Goal: Check status: Check status

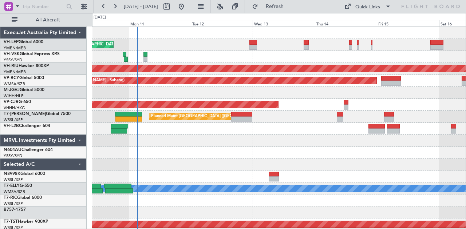
click at [229, 174] on div "[PERSON_NAME] San Antonio (San Antonio Intl) Planned Maint [GEOGRAPHIC_DATA] ([…" at bounding box center [278, 225] width 373 height 396
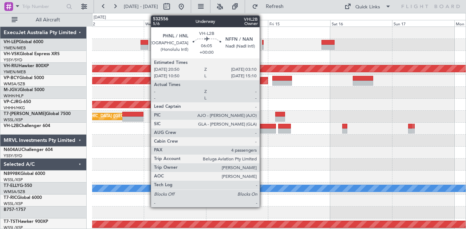
click at [263, 128] on div at bounding box center [267, 126] width 16 height 5
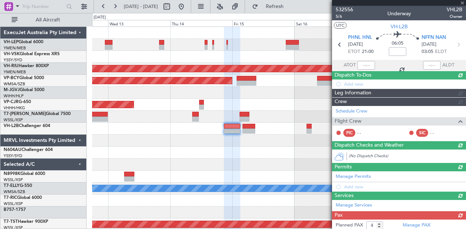
click at [118, 158] on div "Planned Maint [GEOGRAPHIC_DATA] ([GEOGRAPHIC_DATA]) Planned Maint [GEOGRAPHIC_D…" at bounding box center [278, 225] width 373 height 396
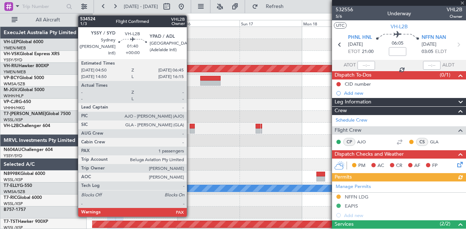
click at [190, 125] on div at bounding box center [191, 126] width 5 height 5
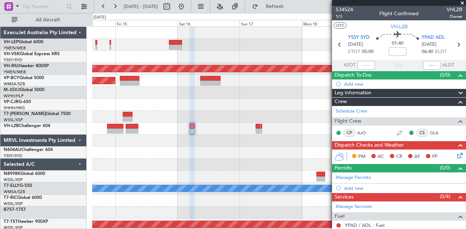
scroll to position [65, 0]
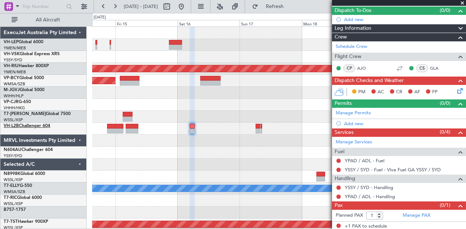
click at [28, 126] on link "VH-L2B Challenger 604" at bounding box center [27, 126] width 47 height 4
click at [380, 186] on mat-tooltip-component "Incomplete" at bounding box center [395, 191] width 33 height 19
click at [374, 185] on link "YSSY / SYD - Handling" at bounding box center [368, 188] width 48 height 6
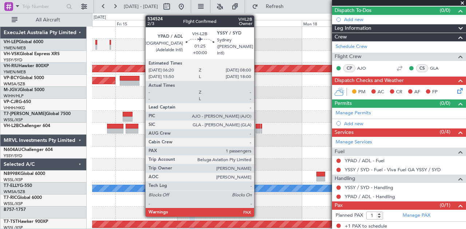
click at [257, 129] on div at bounding box center [257, 131] width 4 height 5
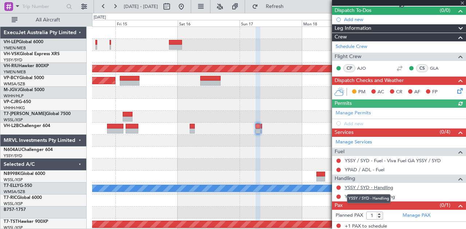
click at [379, 185] on link "YSSY / SYD - Handling" at bounding box center [368, 188] width 48 height 6
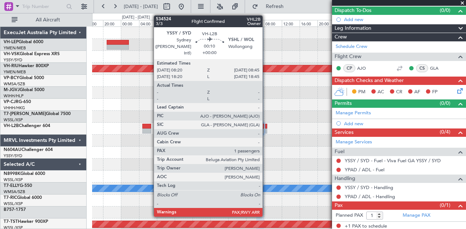
click at [266, 129] on div at bounding box center [266, 131] width 2 height 5
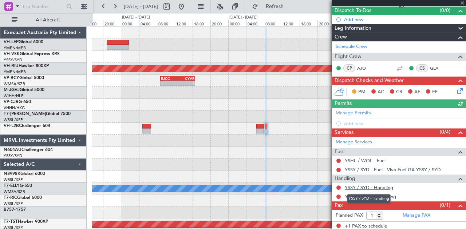
click at [371, 186] on link "YSSY / SYD - Handling" at bounding box center [368, 188] width 48 height 6
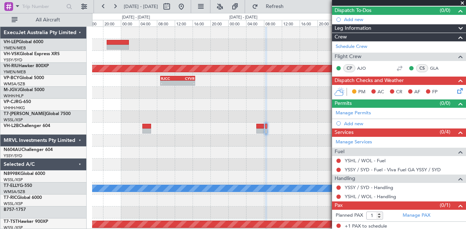
click at [234, 137] on div at bounding box center [278, 141] width 373 height 12
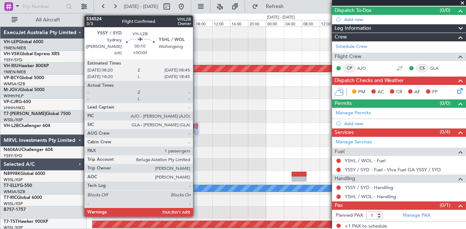
click at [196, 129] on div at bounding box center [196, 131] width 2 height 5
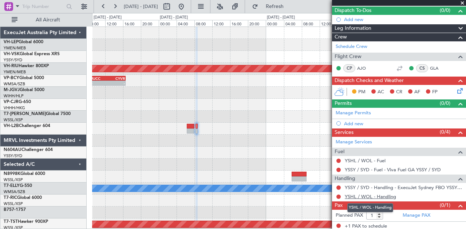
click at [382, 194] on link "YSHL / WOL - Handling" at bounding box center [369, 197] width 51 height 6
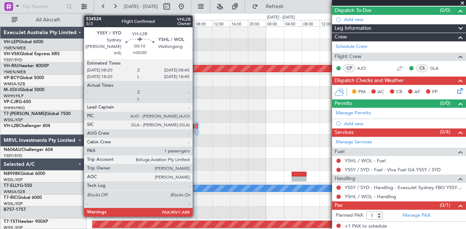
click at [196, 128] on div at bounding box center [196, 126] width 2 height 5
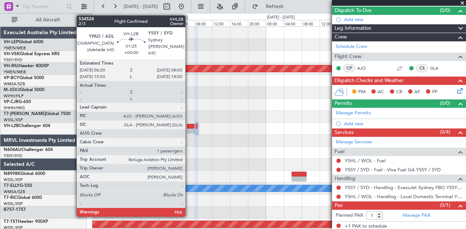
click at [189, 131] on div at bounding box center [191, 131] width 8 height 5
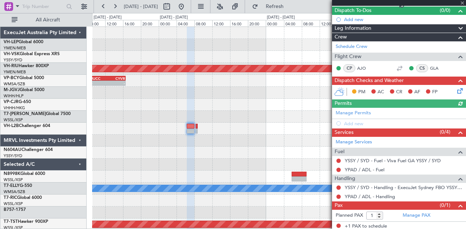
click at [228, 162] on div "Planned Maint [GEOGRAPHIC_DATA] ([GEOGRAPHIC_DATA]) - - RJCC 08:50 Z CYVR 16:40…" at bounding box center [278, 225] width 373 height 396
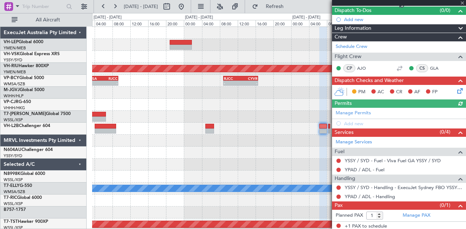
click at [229, 161] on div "Planned Maint [GEOGRAPHIC_DATA] ([GEOGRAPHIC_DATA]) - - RJCC 08:50 Z CYVR 16:40…" at bounding box center [278, 225] width 373 height 396
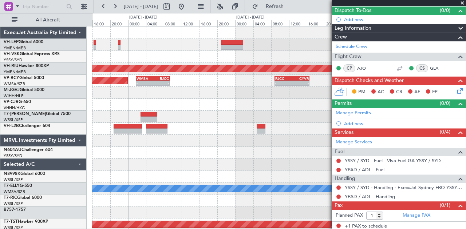
click at [243, 153] on div "Planned Maint [GEOGRAPHIC_DATA] ([GEOGRAPHIC_DATA]) - - RJCC 08:50 Z CYVR 16:40…" at bounding box center [278, 225] width 373 height 396
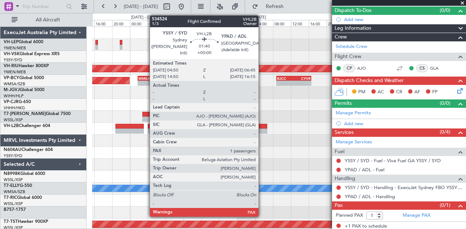
click at [262, 129] on div at bounding box center [262, 131] width 9 height 5
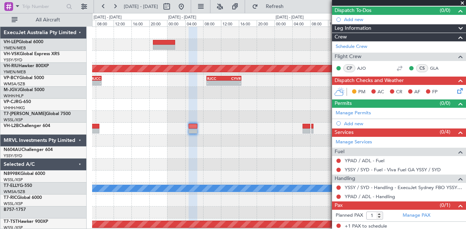
click at [181, 144] on div at bounding box center [278, 141] width 373 height 12
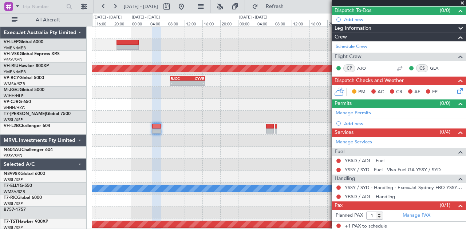
click at [172, 152] on div "Planned Maint [GEOGRAPHIC_DATA] ([GEOGRAPHIC_DATA]) - - RJCC 08:50 Z CYVR 16:40…" at bounding box center [278, 225] width 373 height 396
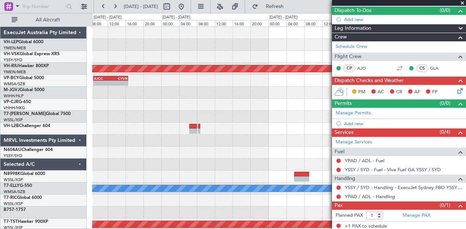
click at [135, 153] on div at bounding box center [278, 153] width 373 height 12
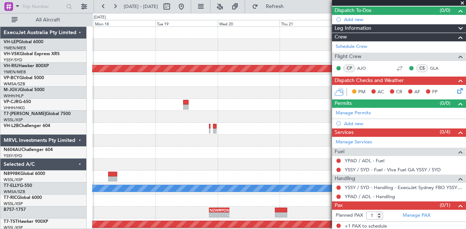
click at [156, 153] on div "Planned Maint [GEOGRAPHIC_DATA] ([GEOGRAPHIC_DATA]) RJCC 08:50 Z CYVR 16:40 Z -…" at bounding box center [278, 225] width 373 height 396
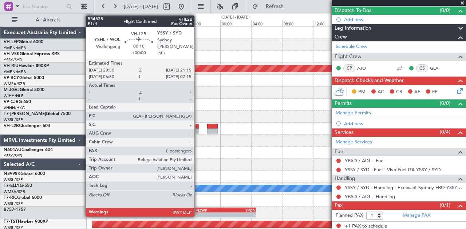
click at [198, 128] on div at bounding box center [196, 126] width 3 height 5
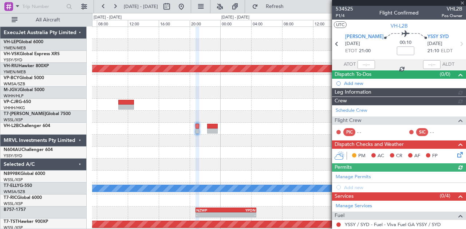
scroll to position [55, 0]
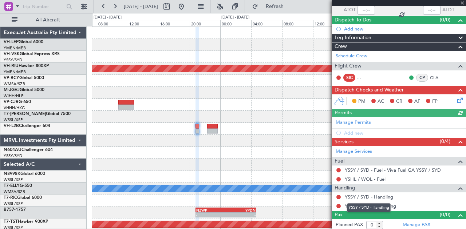
click at [374, 194] on link "YSSY / SYD - Handling" at bounding box center [368, 197] width 48 height 6
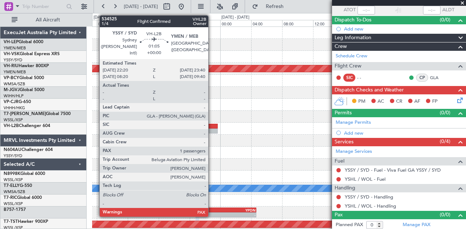
click at [212, 126] on div at bounding box center [212, 126] width 11 height 5
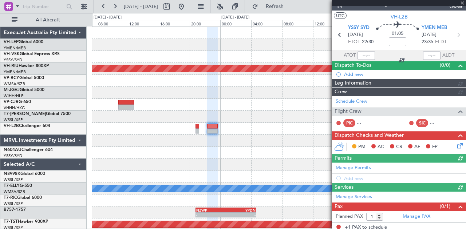
scroll to position [65, 0]
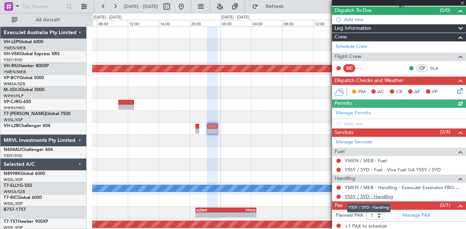
click at [373, 196] on link "YSSY / SYD - Handling" at bounding box center [368, 197] width 48 height 6
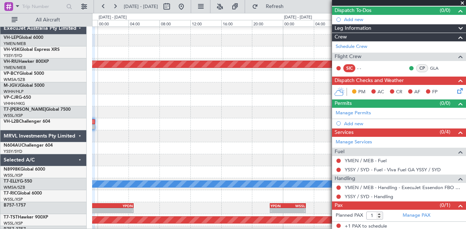
click at [187, 130] on div at bounding box center [278, 125] width 373 height 12
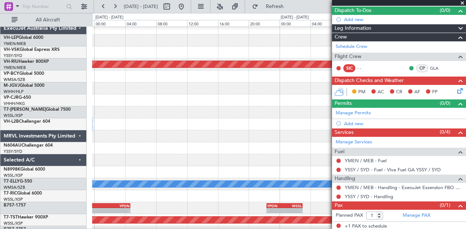
scroll to position [1, 0]
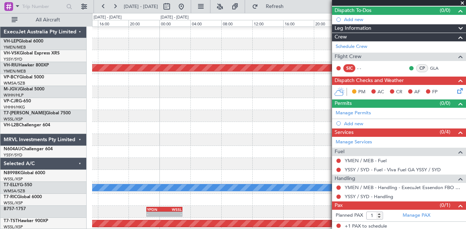
click at [131, 123] on div at bounding box center [278, 128] width 373 height 12
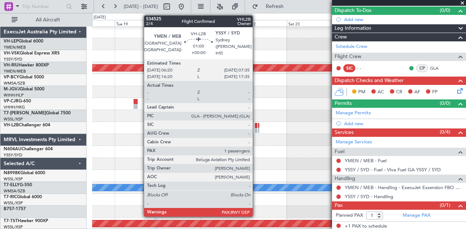
click at [256, 125] on div at bounding box center [256, 125] width 3 height 5
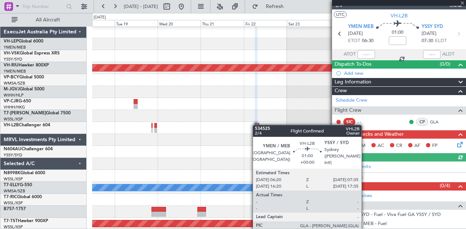
scroll to position [65, 0]
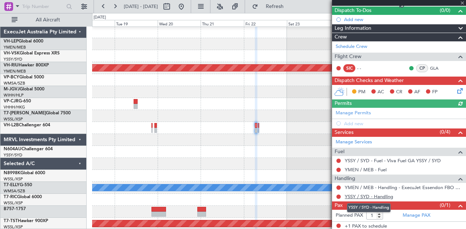
click at [379, 196] on link "YSSY / SYD - Handling" at bounding box center [368, 197] width 48 height 6
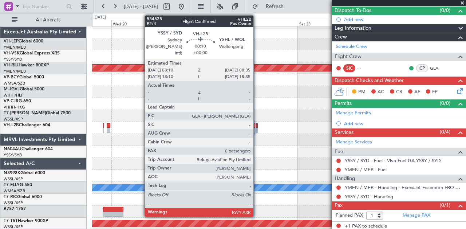
click at [257, 127] on div at bounding box center [256, 125] width 1 height 5
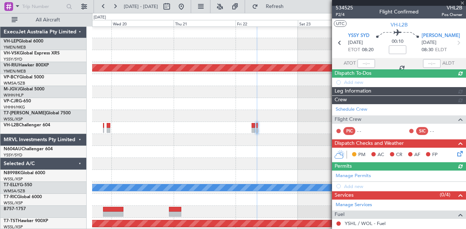
scroll to position [55, 0]
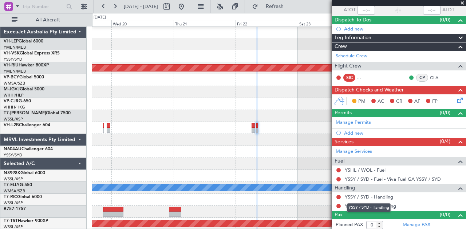
click at [380, 195] on link "YSSY / SYD - Handling" at bounding box center [368, 197] width 48 height 6
click at [241, 135] on div "Planned Maint [GEOGRAPHIC_DATA] ([GEOGRAPHIC_DATA]) Planned Maint [GEOGRAPHIC_D…" at bounding box center [278, 224] width 373 height 396
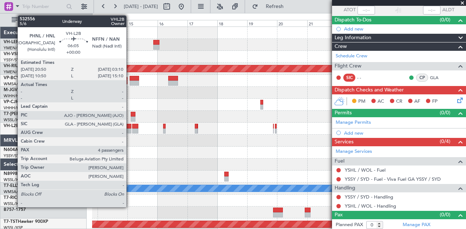
click at [189, 149] on div "Planned Maint [GEOGRAPHIC_DATA] ([GEOGRAPHIC_DATA] International) [PERSON_NAME]…" at bounding box center [278, 225] width 373 height 396
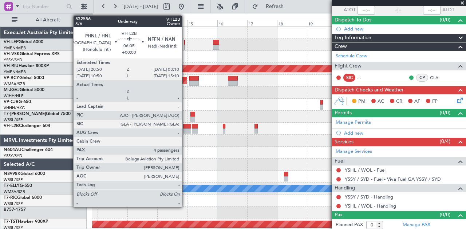
click at [185, 128] on div at bounding box center [187, 126] width 8 height 5
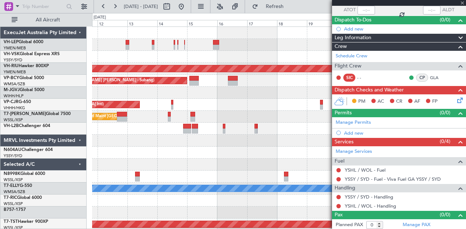
type input "4"
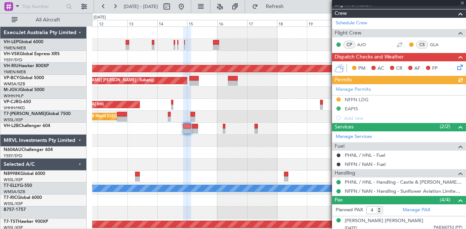
scroll to position [101, 0]
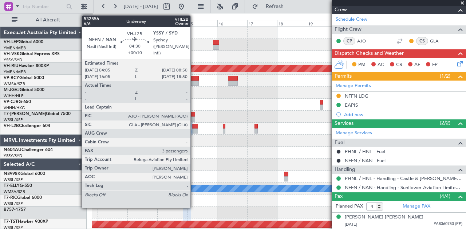
click at [194, 124] on div at bounding box center [195, 126] width 6 height 5
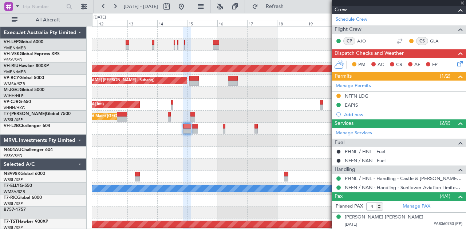
type input "+00:10"
type input "3"
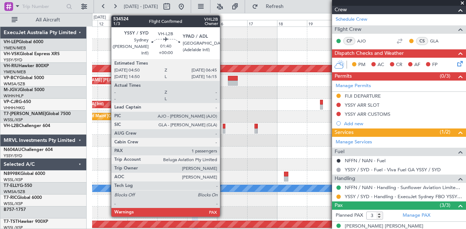
click at [223, 129] on div at bounding box center [224, 131] width 3 height 5
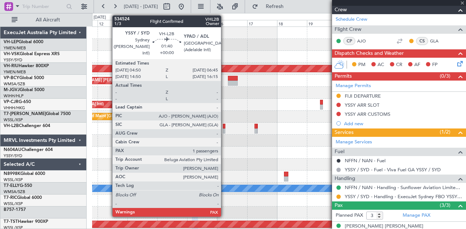
type input "1"
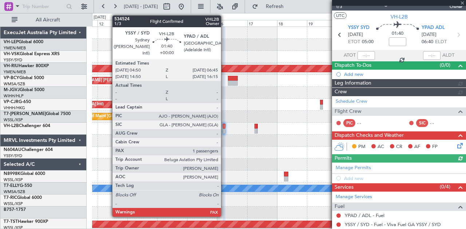
scroll to position [65, 0]
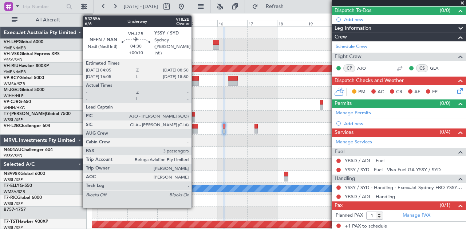
click at [195, 128] on div at bounding box center [195, 126] width 6 height 5
type input "+00:10"
type input "3"
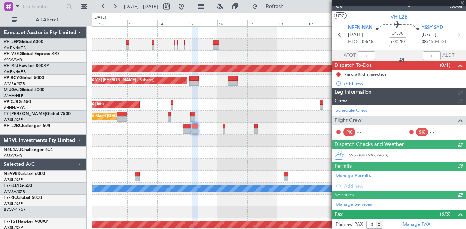
scroll to position [101, 0]
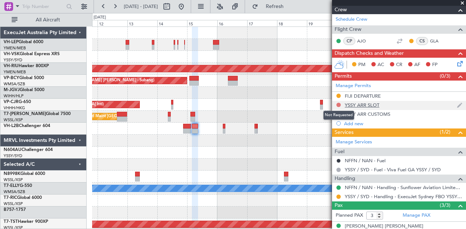
click at [339, 104] on button at bounding box center [338, 105] width 4 height 4
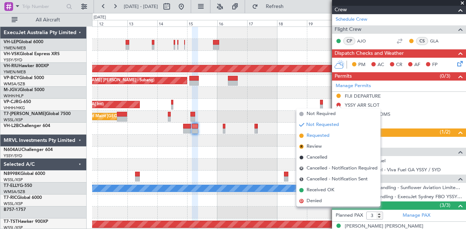
click at [320, 136] on span "Requested" at bounding box center [317, 135] width 23 height 7
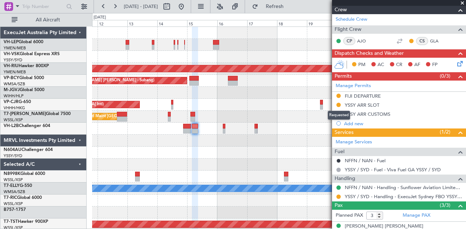
click at [337, 112] on div "Requested" at bounding box center [338, 115] width 23 height 9
click at [338, 113] on button at bounding box center [338, 114] width 4 height 4
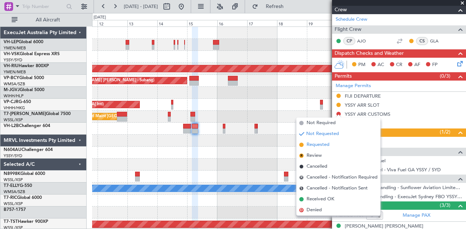
click at [315, 143] on span "Requested" at bounding box center [317, 144] width 23 height 7
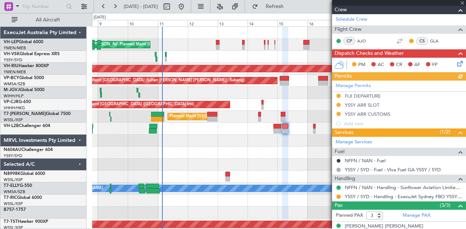
click at [214, 159] on div "[PERSON_NAME] San Antonio (San Antonio Intl) Planned Maint [GEOGRAPHIC_DATA] ([…" at bounding box center [278, 225] width 373 height 396
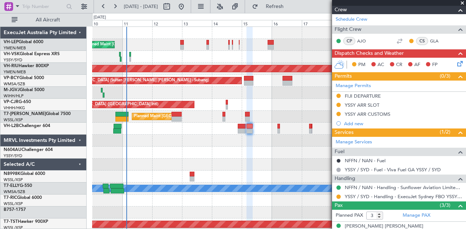
click at [191, 153] on div at bounding box center [278, 153] width 373 height 12
